Goal: Check status: Check status

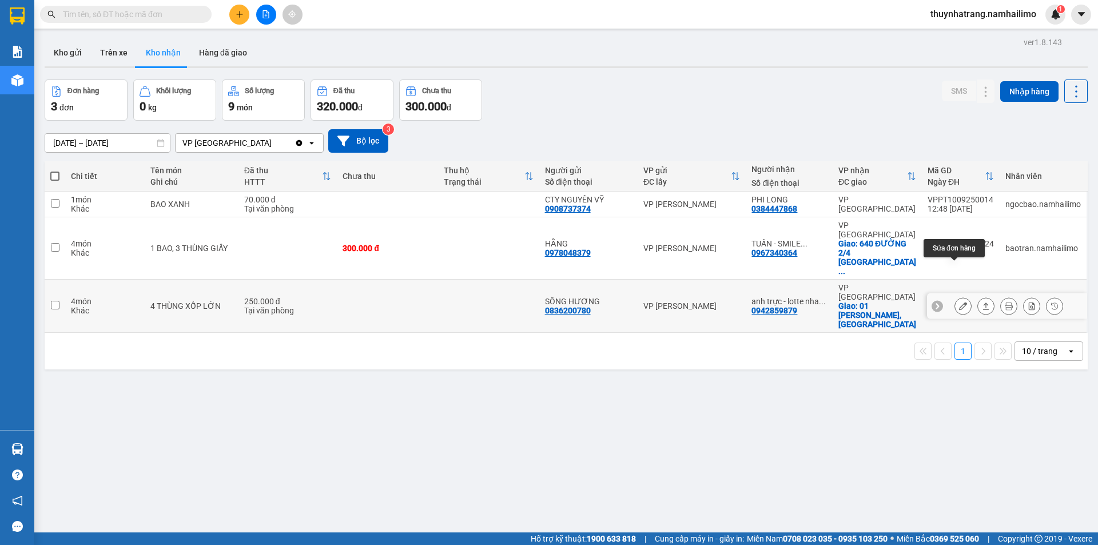
click at [959, 302] on icon at bounding box center [963, 306] width 8 height 8
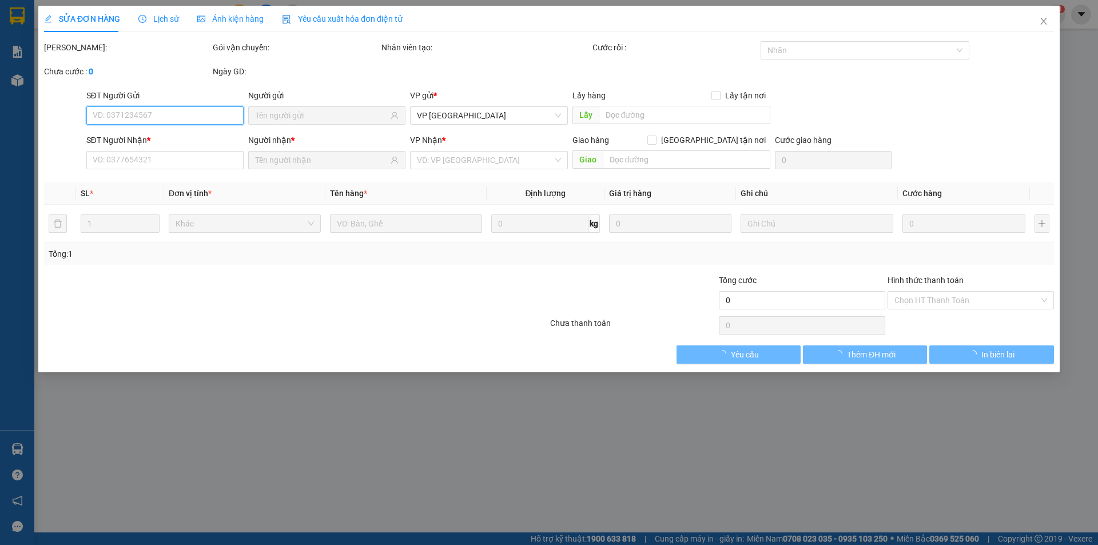
type input "0836200780"
type input "SÔNG HƯƠNG"
type input "0942859879"
type input "anh trực - lotte nha trang"
checkbox input "true"
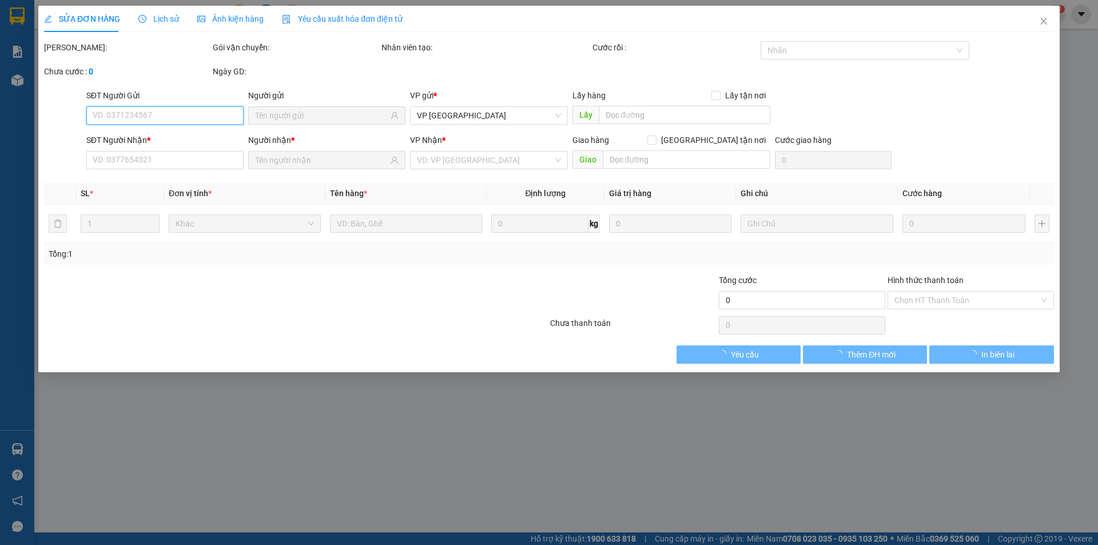
type input "01 [PERSON_NAME], [GEOGRAPHIC_DATA]"
type input "250.000"
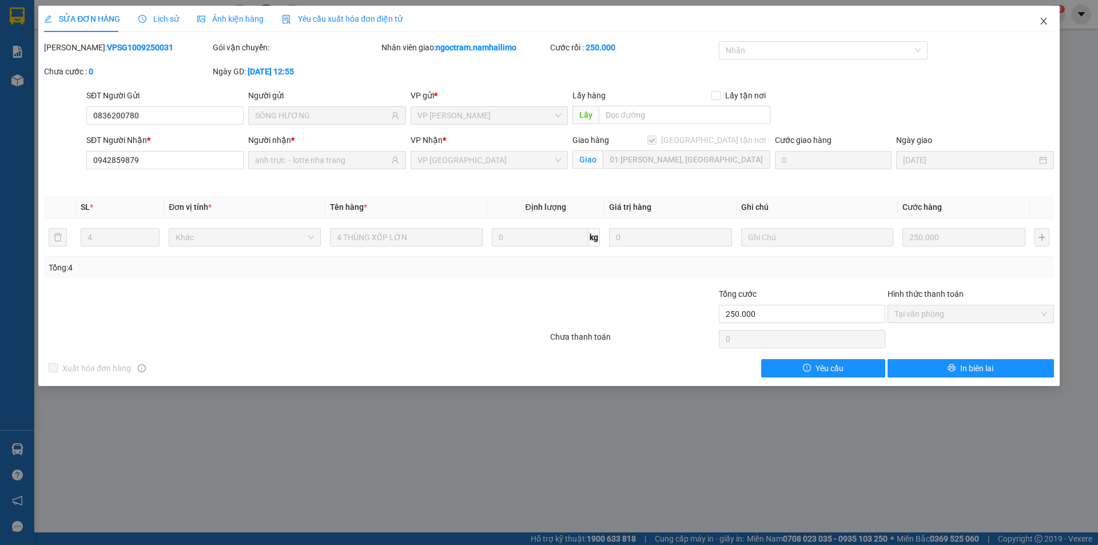
click at [1043, 19] on icon "close" at bounding box center [1043, 21] width 9 height 9
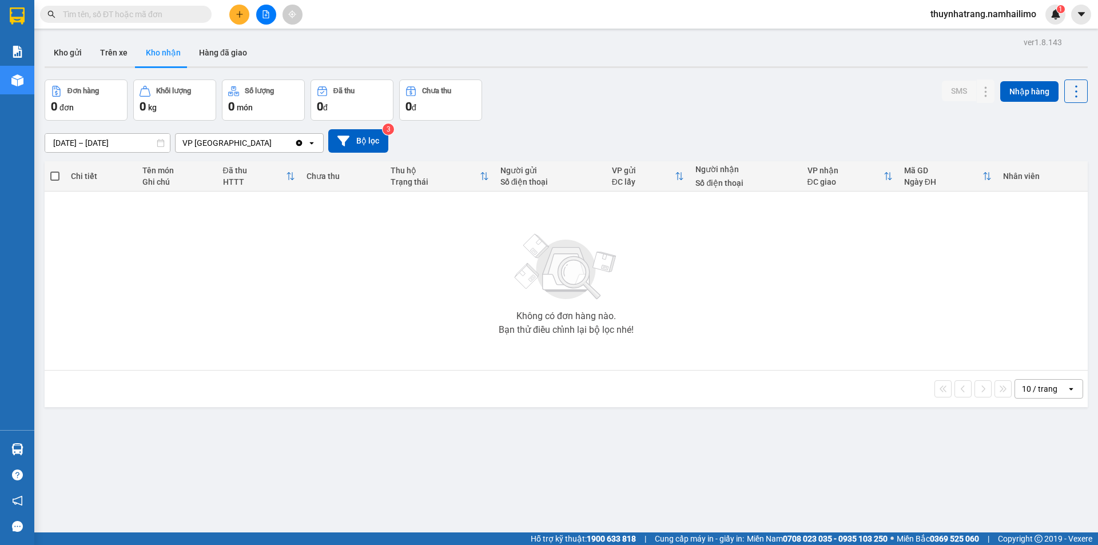
click at [168, 52] on button "Kho nhận" at bounding box center [163, 52] width 53 height 27
click at [214, 49] on button "Hàng đã giao" at bounding box center [223, 52] width 66 height 27
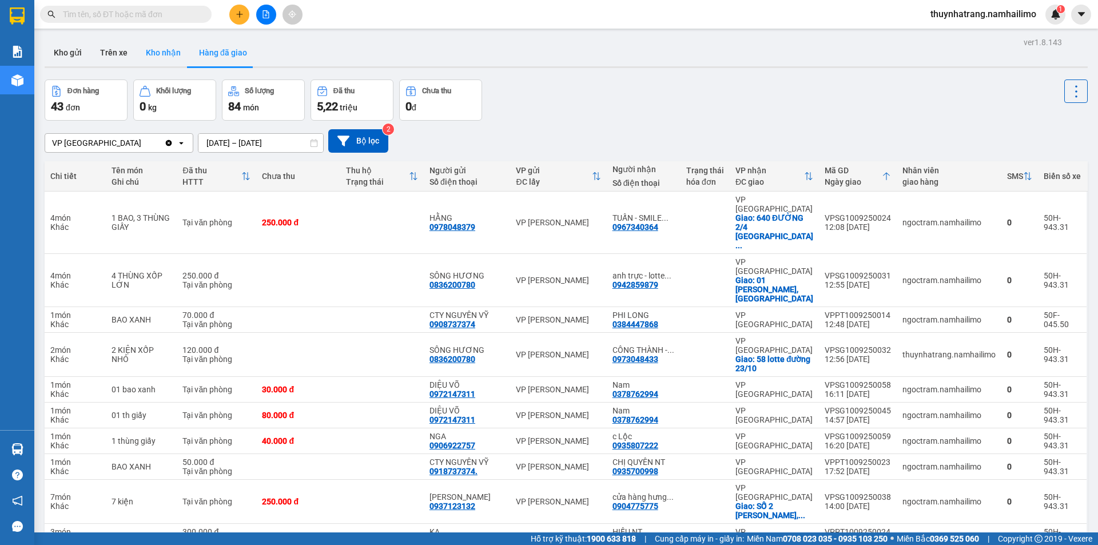
click at [157, 55] on button "Kho nhận" at bounding box center [163, 52] width 53 height 27
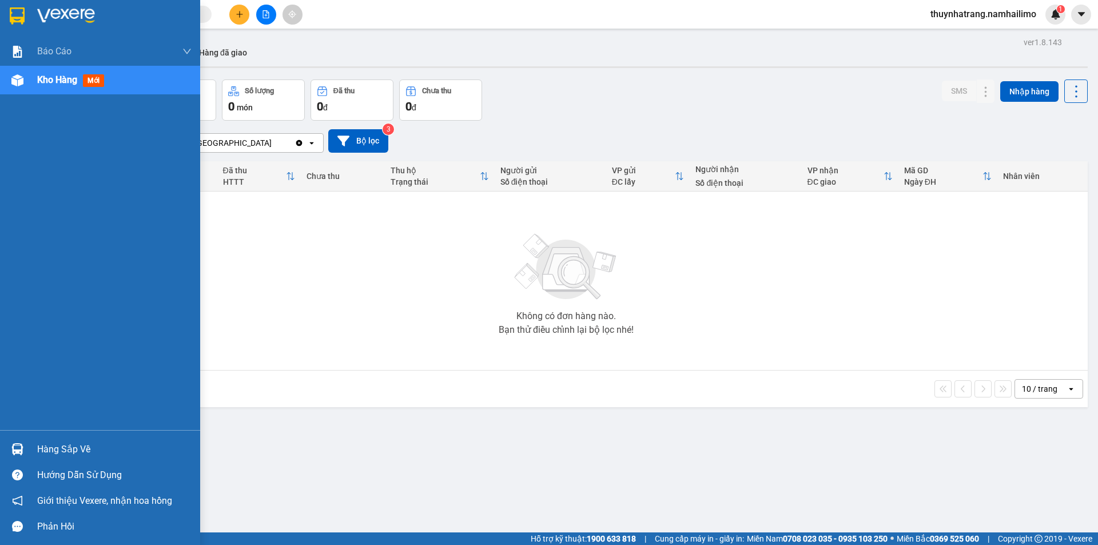
click at [71, 449] on div "Hàng sắp về" at bounding box center [114, 449] width 154 height 17
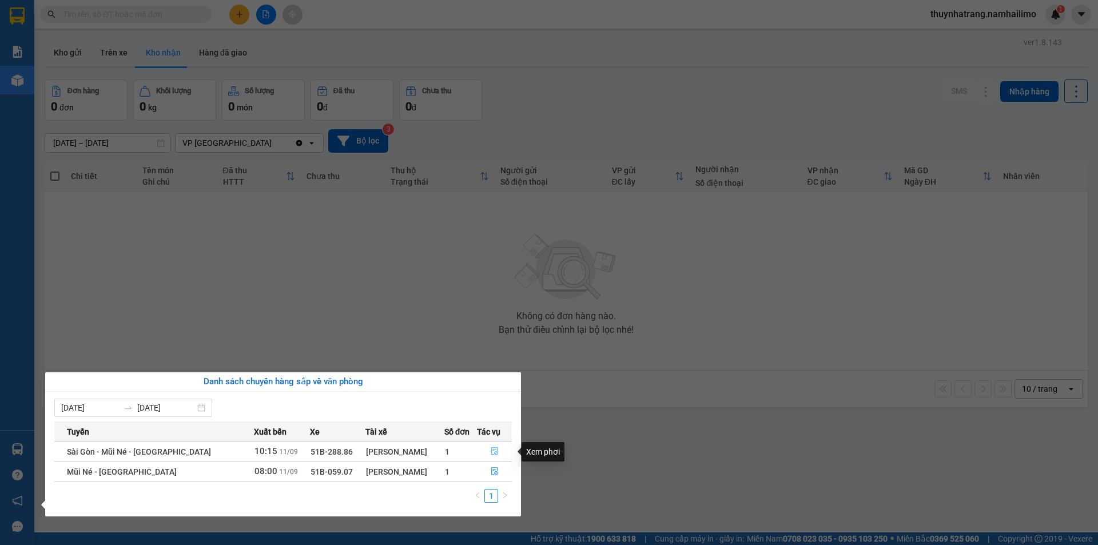
click at [490, 453] on icon "file-done" at bounding box center [494, 451] width 8 height 8
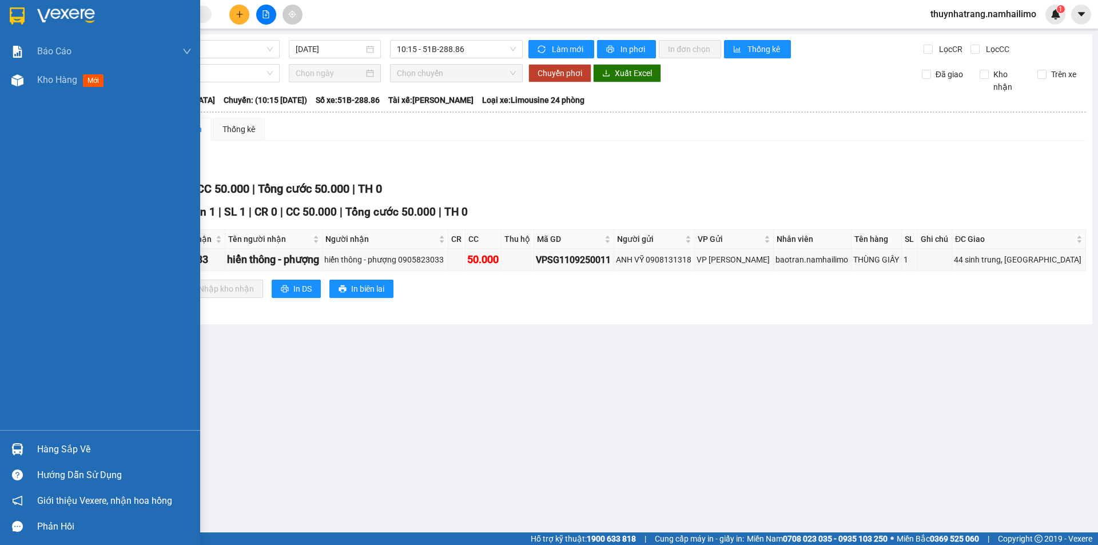
click at [73, 447] on div "Hàng sắp về" at bounding box center [114, 449] width 154 height 17
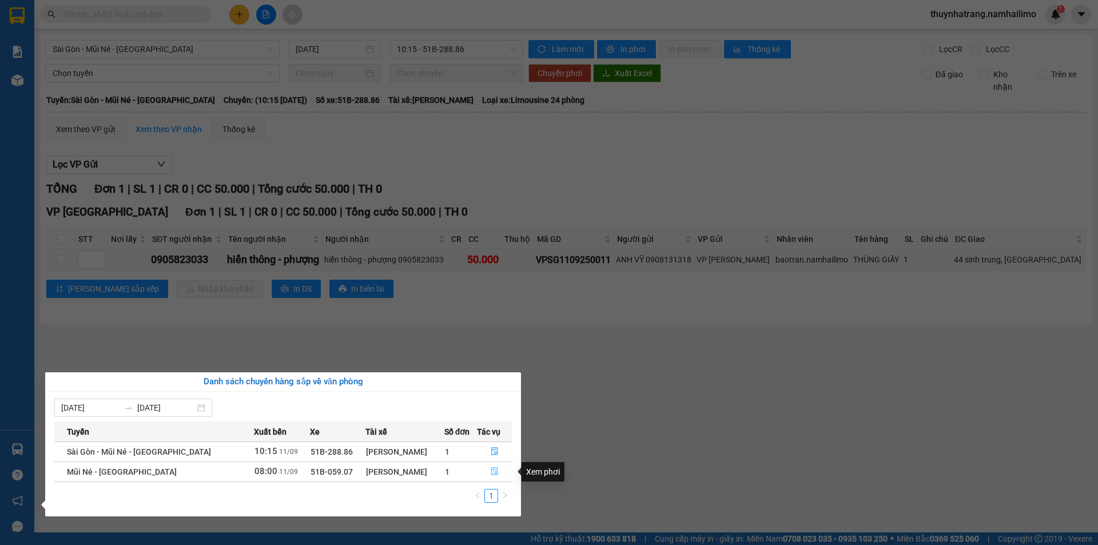
click at [488, 465] on button "button" at bounding box center [494, 471] width 34 height 18
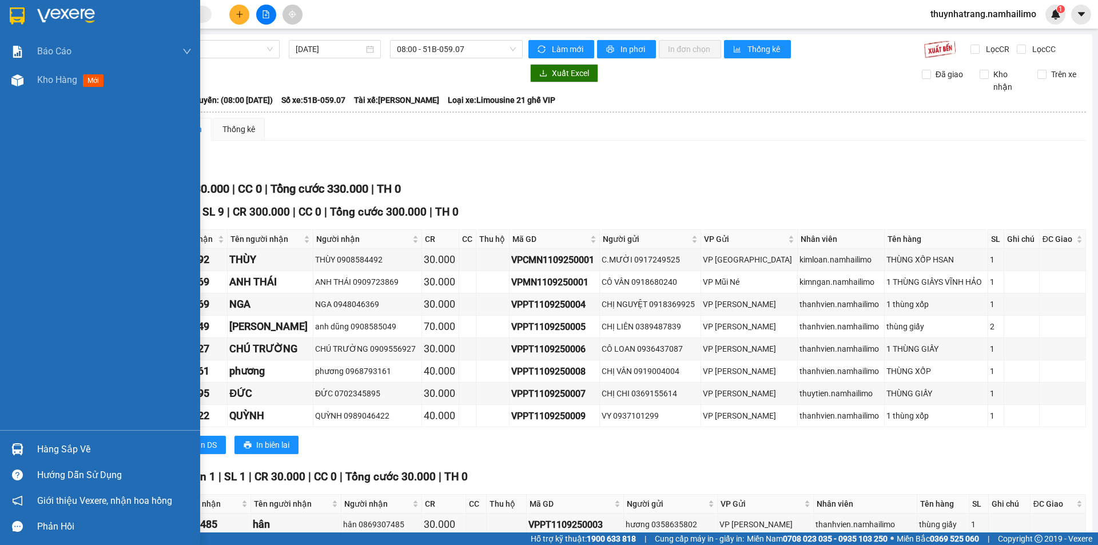
click at [69, 10] on img at bounding box center [66, 15] width 58 height 17
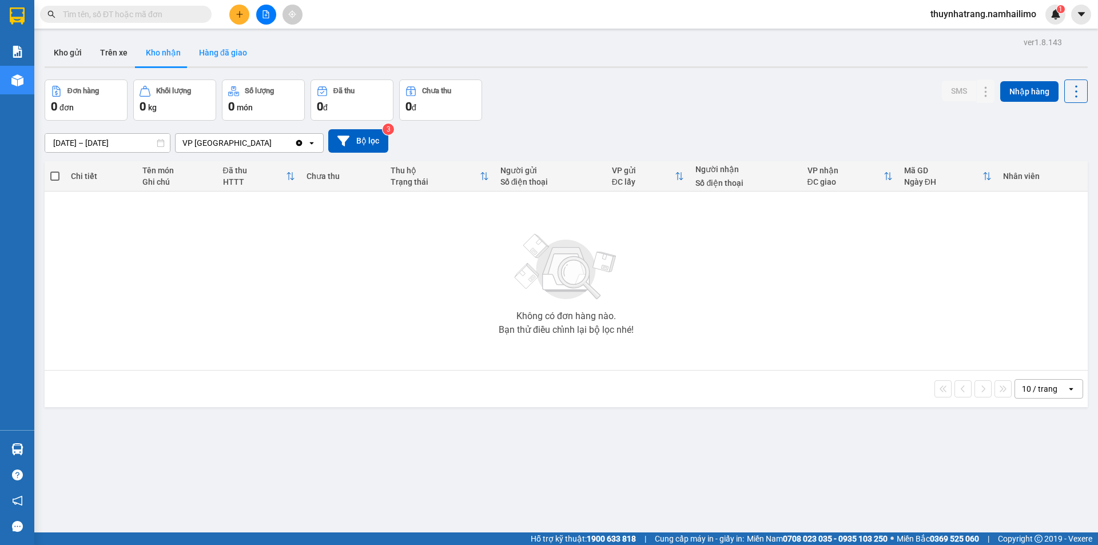
click at [217, 52] on button "Hàng đã giao" at bounding box center [223, 52] width 66 height 27
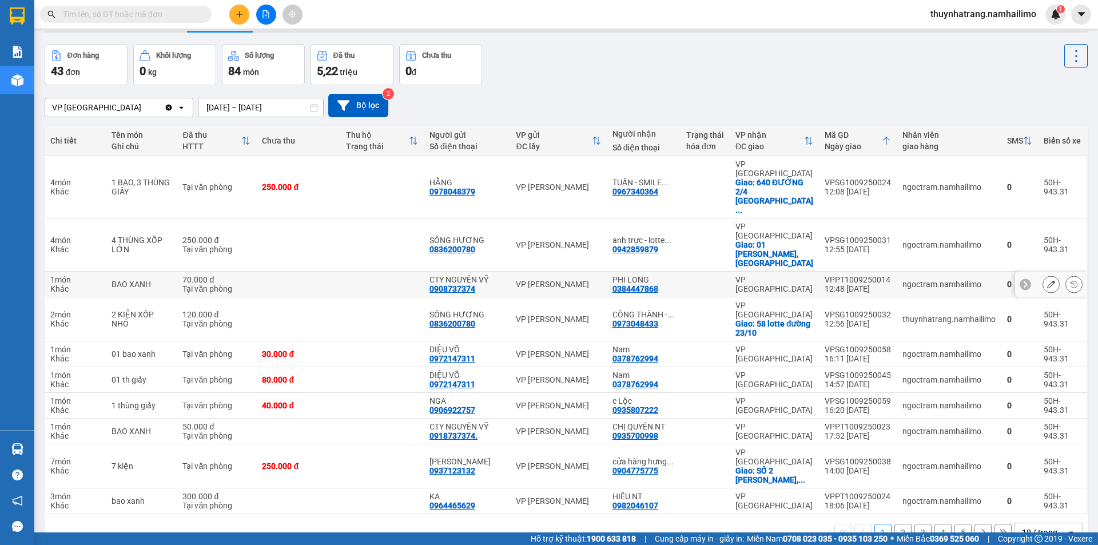
scroll to position [53, 0]
